Goal: Find specific page/section: Find specific page/section

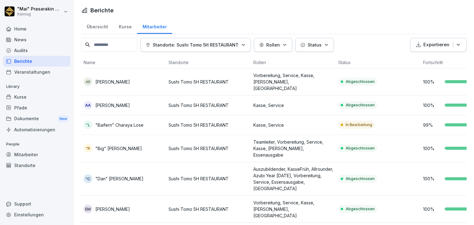
click at [95, 24] on div "Übersicht" at bounding box center [97, 26] width 32 height 16
click at [95, 28] on div "Übersicht" at bounding box center [97, 26] width 32 height 16
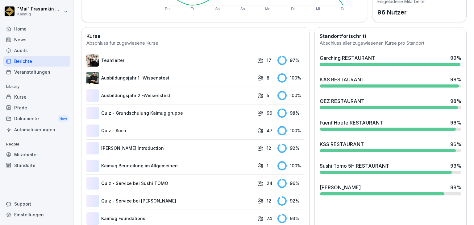
scroll to position [154, 0]
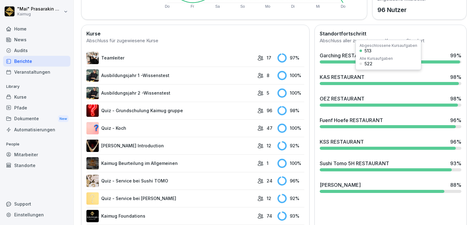
click at [342, 79] on div "KAS RESTAURANT" at bounding box center [342, 76] width 45 height 7
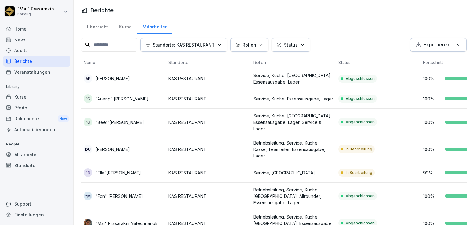
click at [99, 24] on div "Übersicht" at bounding box center [97, 26] width 32 height 16
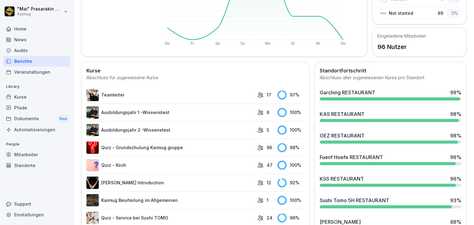
scroll to position [123, 0]
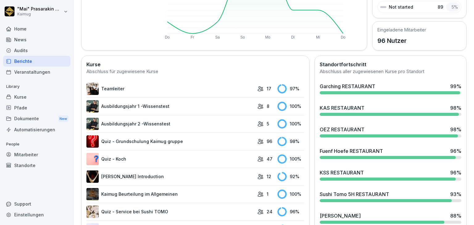
click at [337, 178] on div at bounding box center [388, 179] width 136 height 3
